Goal: Task Accomplishment & Management: Manage account settings

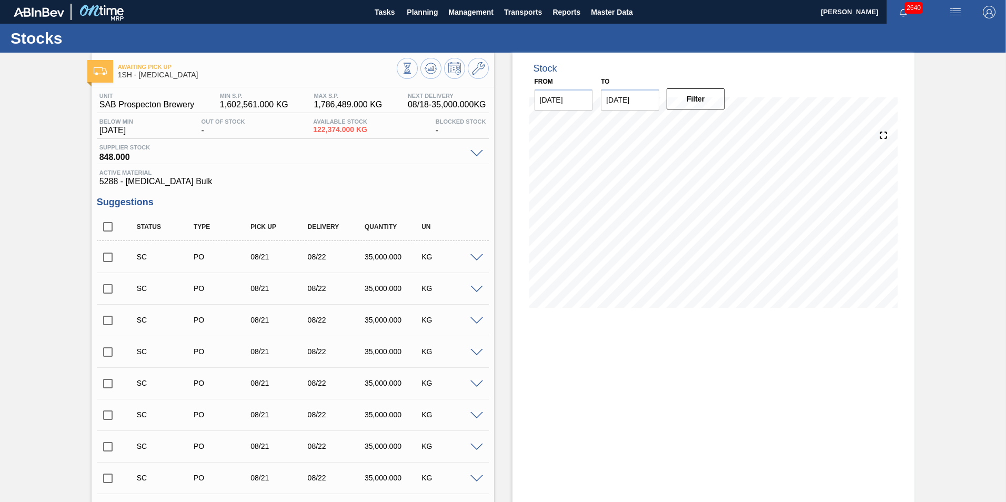
scroll to position [1329, 0]
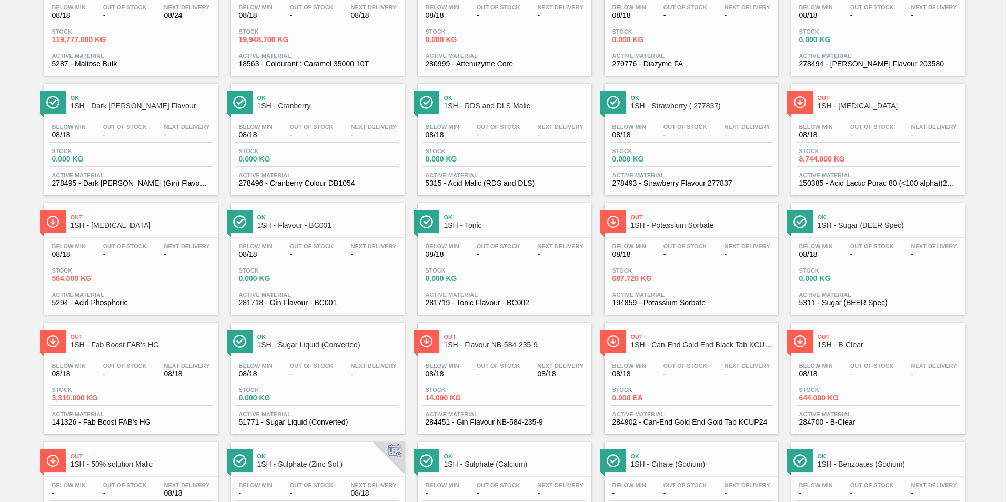
scroll to position [263, 0]
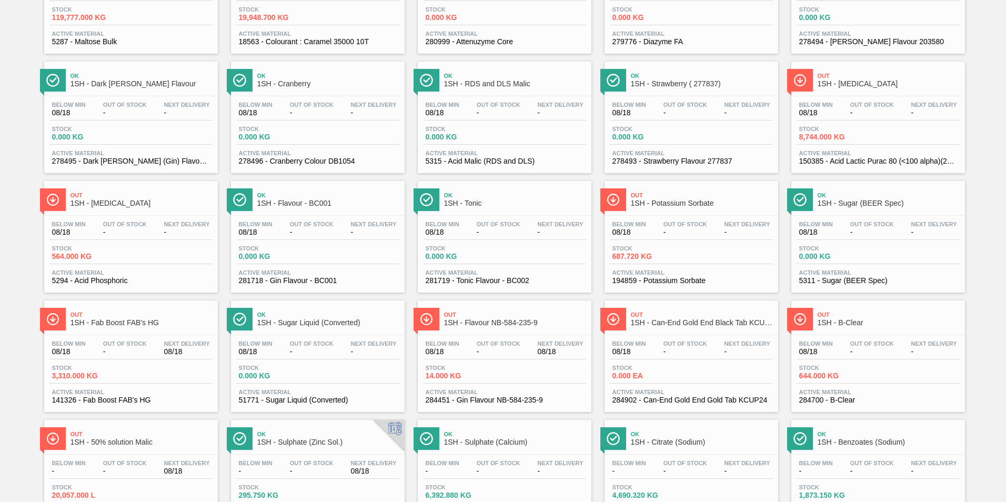
click at [118, 321] on span "1SH - Fab Boost FAB's HG" at bounding box center [141, 323] width 142 height 8
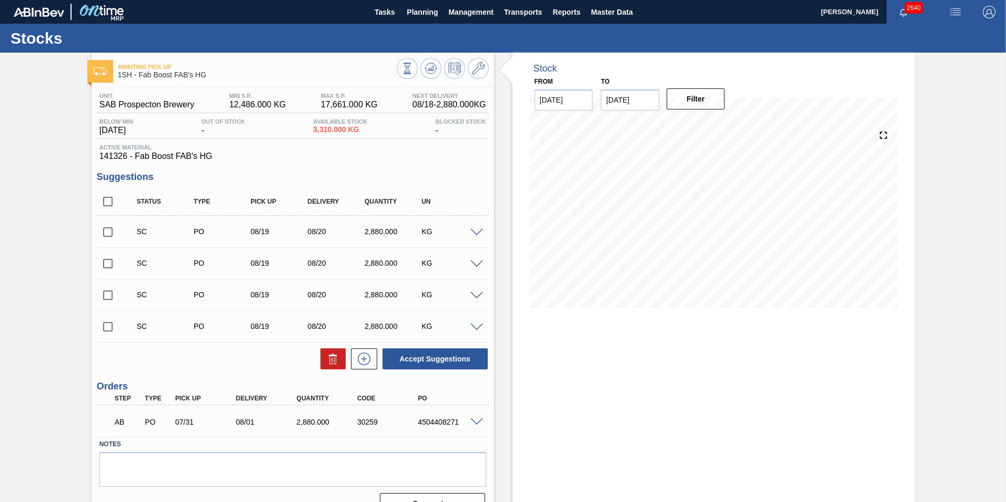
click at [471, 423] on span at bounding box center [476, 422] width 13 height 8
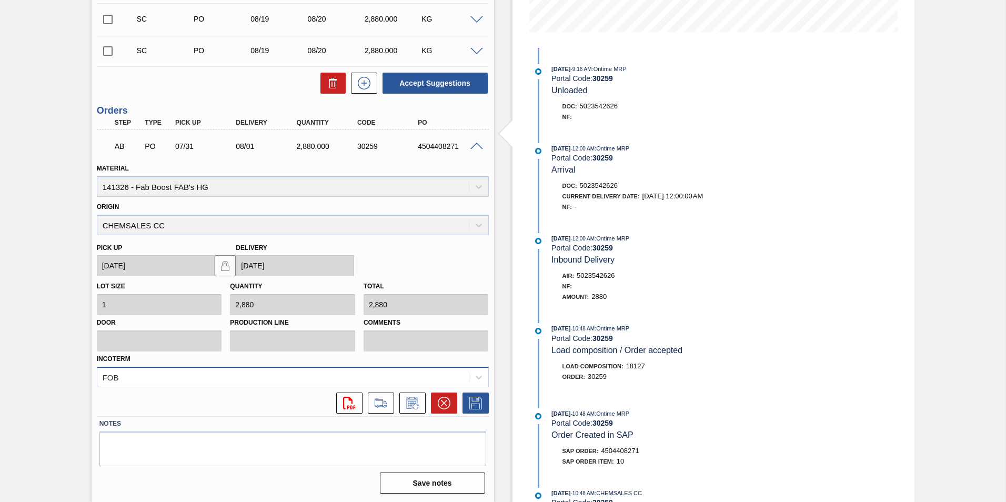
scroll to position [276, 0]
click at [440, 400] on icon at bounding box center [443, 402] width 6 height 6
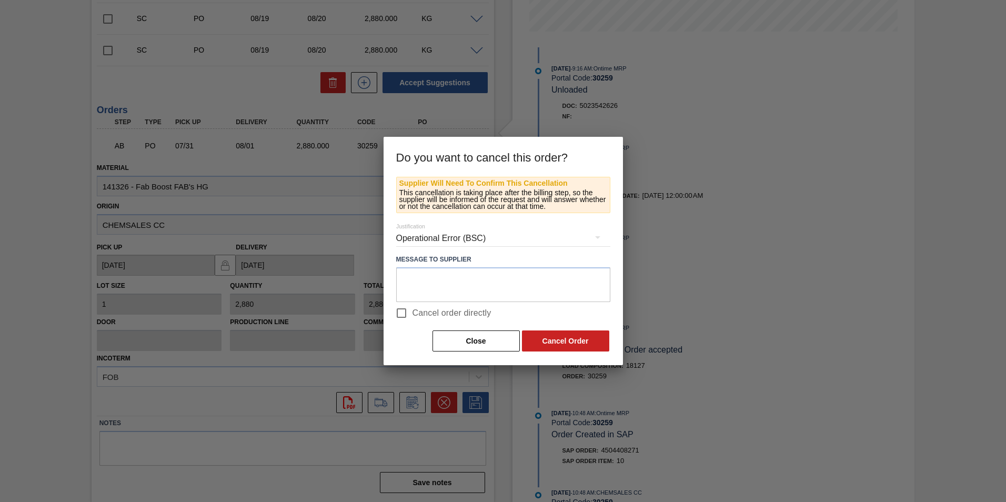
click at [403, 315] on input "Cancel order directly" at bounding box center [401, 313] width 22 height 22
checkbox input "true"
click at [571, 340] on button "Cancel Order" at bounding box center [565, 340] width 87 height 21
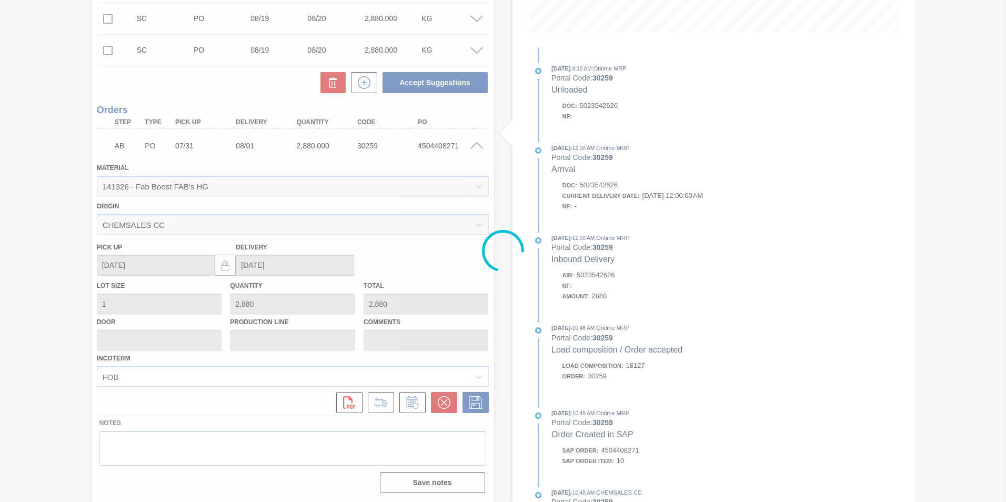
scroll to position [21, 0]
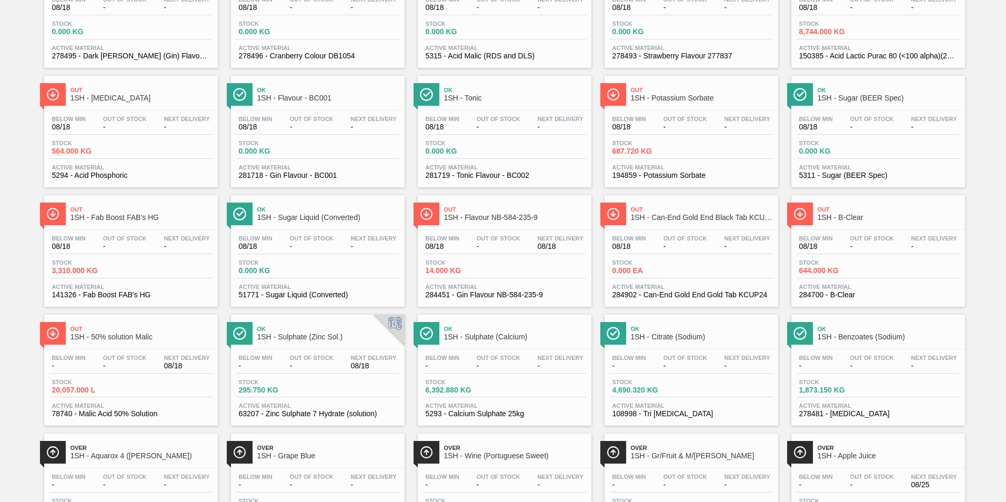
scroll to position [473, 0]
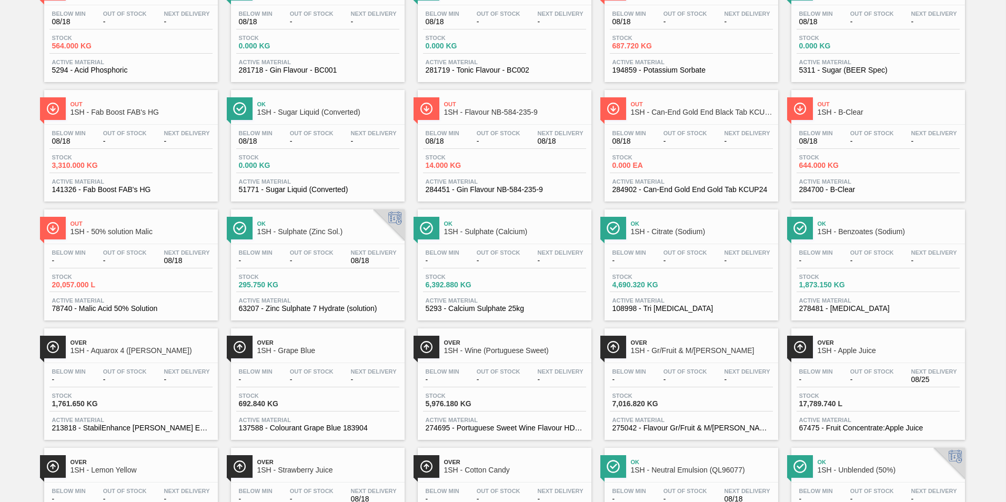
click at [475, 228] on span "1SH - Sulphate (Calcium)" at bounding box center [515, 232] width 142 height 8
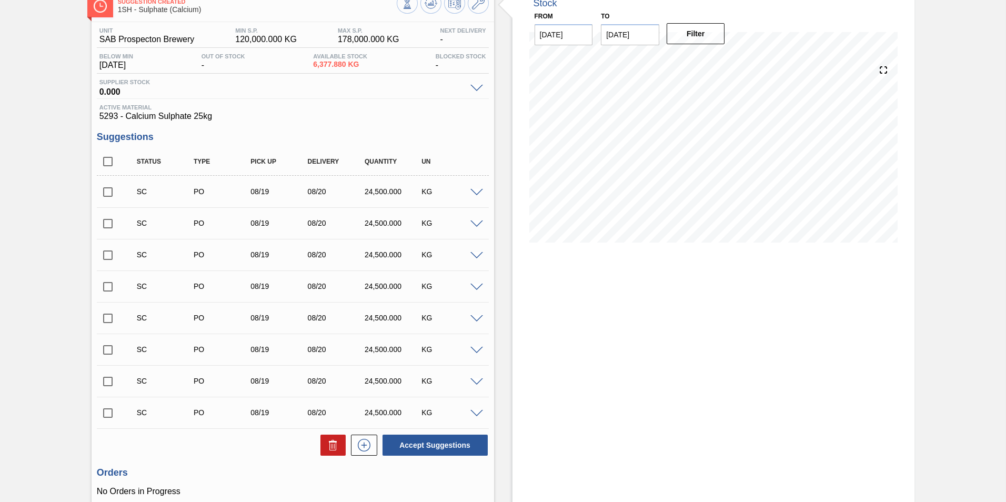
scroll to position [154, 0]
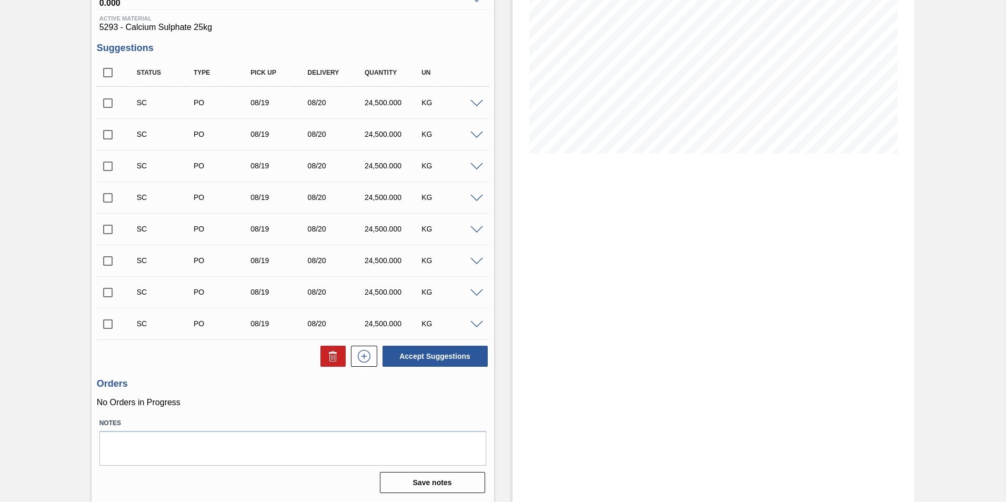
click at [107, 324] on input "checkbox" at bounding box center [108, 324] width 22 height 22
click at [448, 353] on button "Accept Suggestions" at bounding box center [434, 356] width 105 height 21
checkbox input "false"
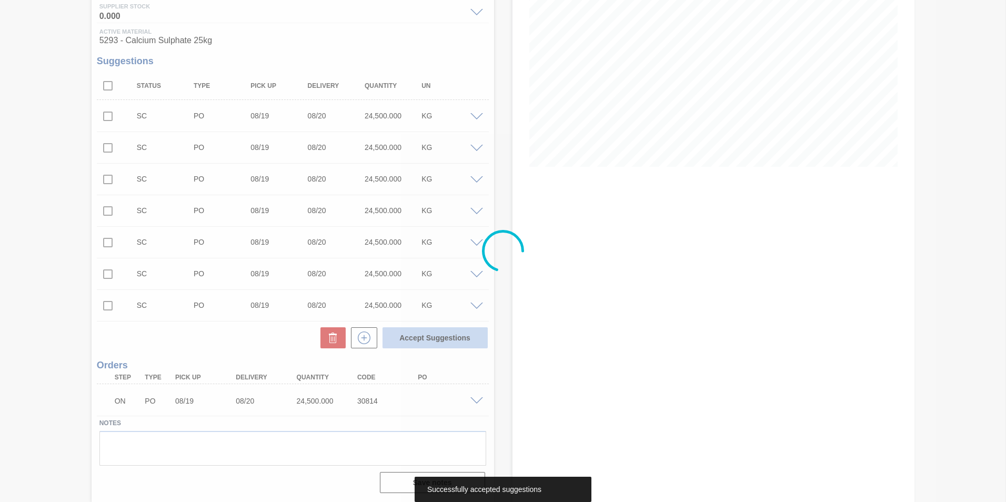
scroll to position [141, 0]
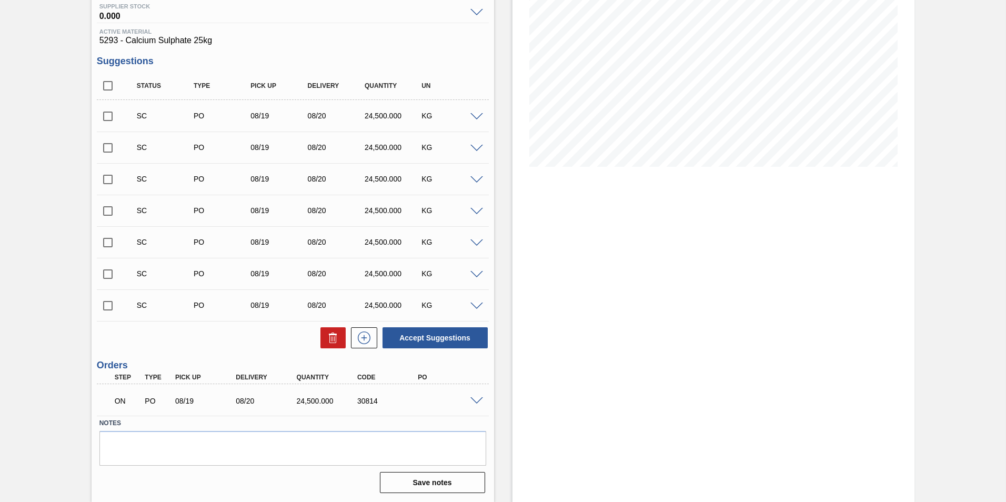
click at [475, 402] on span at bounding box center [476, 401] width 13 height 8
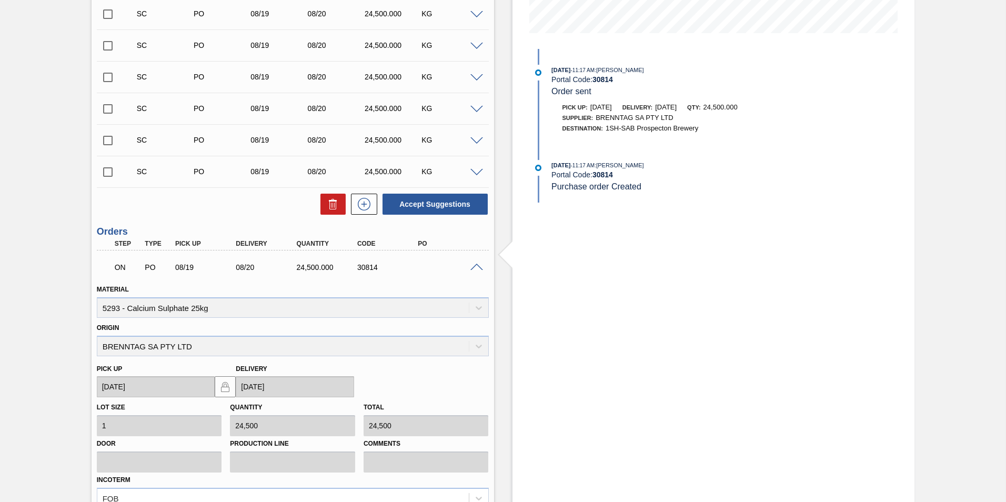
scroll to position [299, 0]
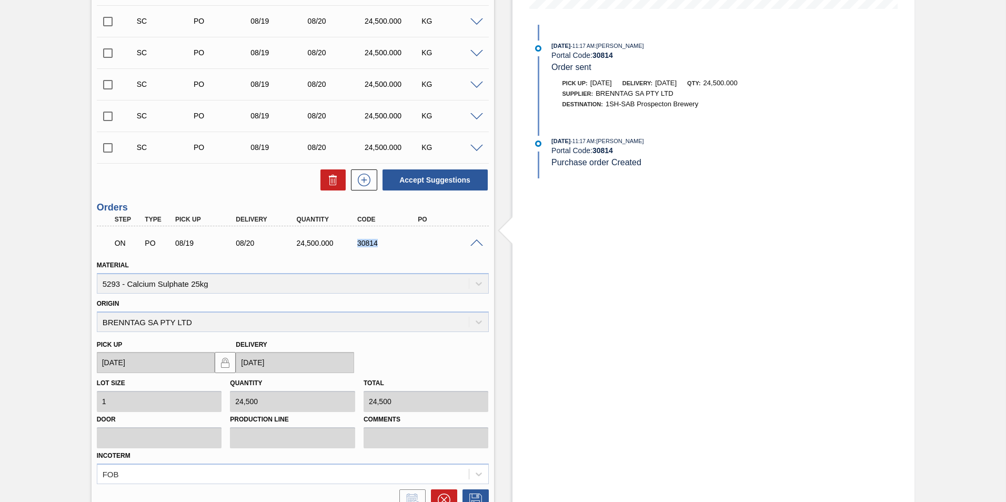
drag, startPoint x: 356, startPoint y: 242, endPoint x: 382, endPoint y: 243, distance: 26.8
click at [382, 243] on div "30814" at bounding box center [388, 243] width 68 height 8
copy div "30814"
